Goal: Information Seeking & Learning: Learn about a topic

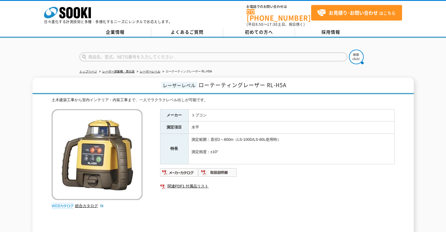
click at [95, 198] on div "総合カタログ" at bounding box center [98, 160] width 92 height 103
click at [95, 203] on link "総合カタログ" at bounding box center [89, 205] width 29 height 4
click at [168, 168] on img at bounding box center [179, 172] width 38 height 9
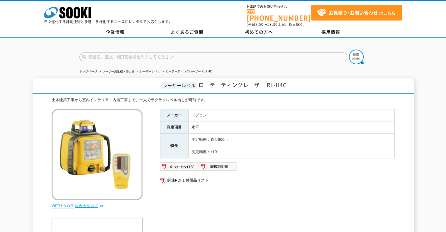
click at [81, 203] on link "総合カタログ" at bounding box center [89, 205] width 29 height 4
